Goal: Information Seeking & Learning: Learn about a topic

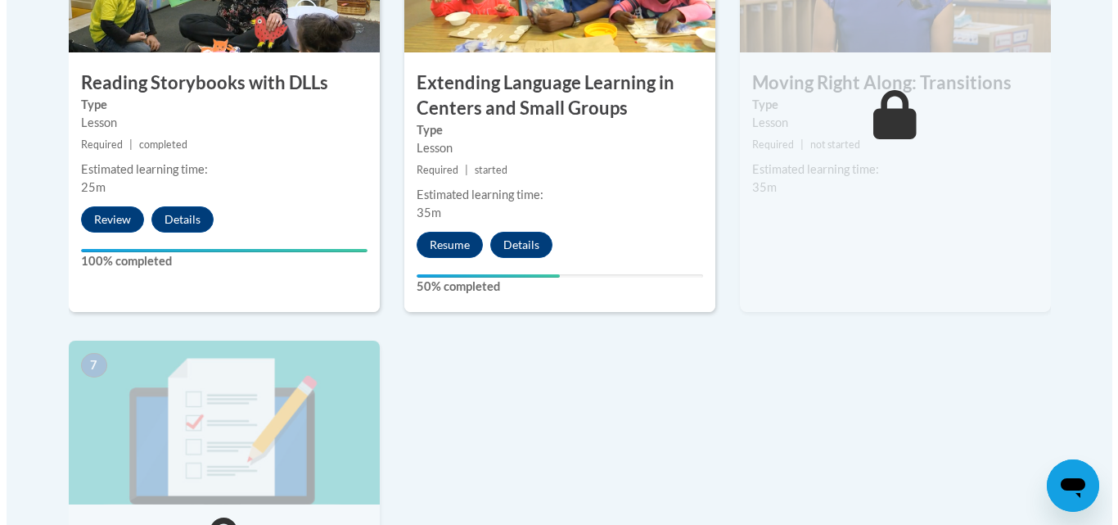
scroll to position [1152, 0]
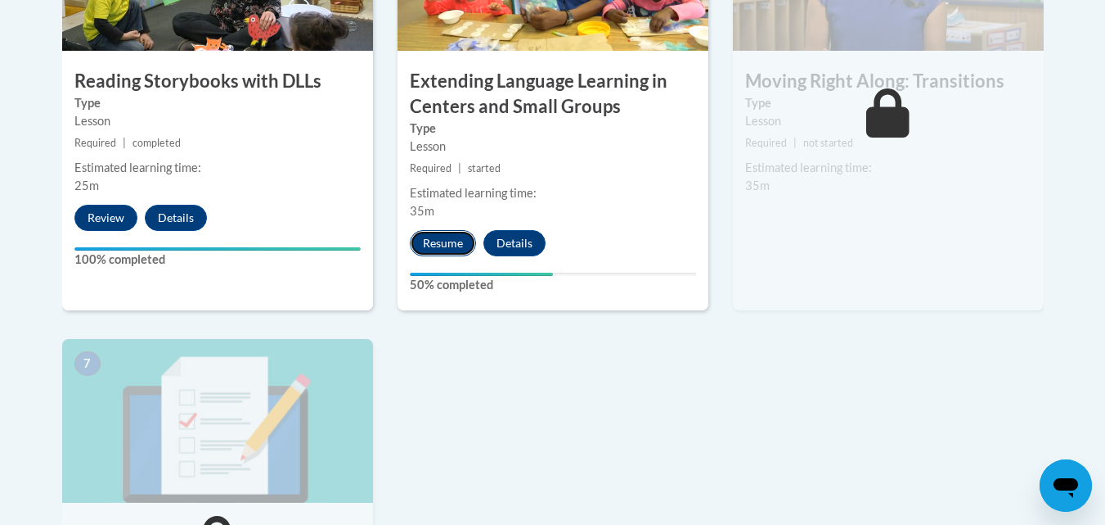
click at [442, 252] on button "Resume" at bounding box center [443, 243] width 66 height 26
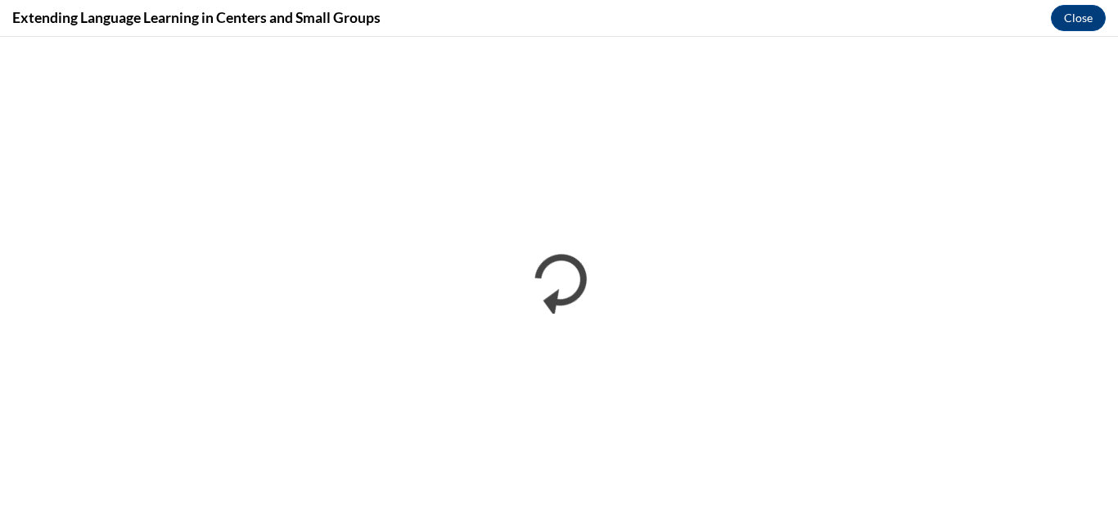
scroll to position [0, 0]
